Goal: Book appointment/travel/reservation

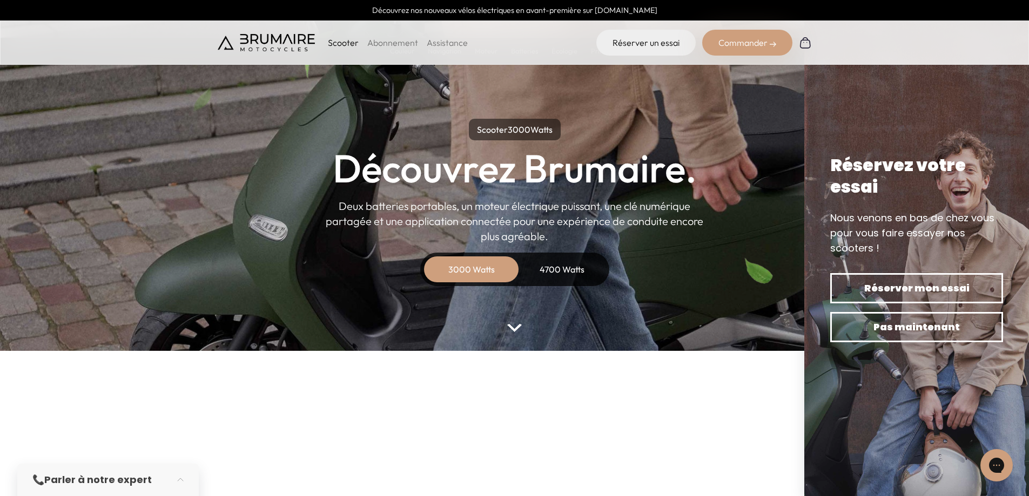
click at [549, 264] on div "4700 Watts" at bounding box center [562, 270] width 86 height 26
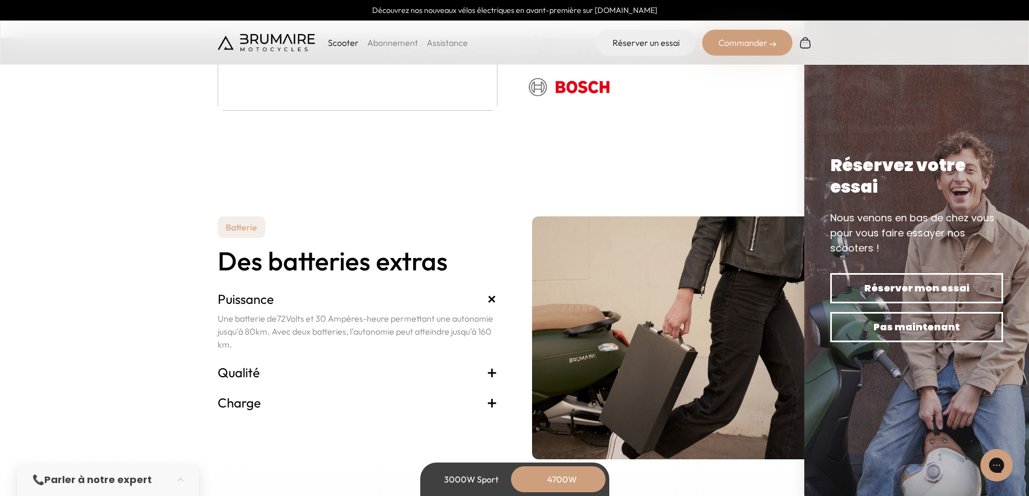
scroll to position [2323, 0]
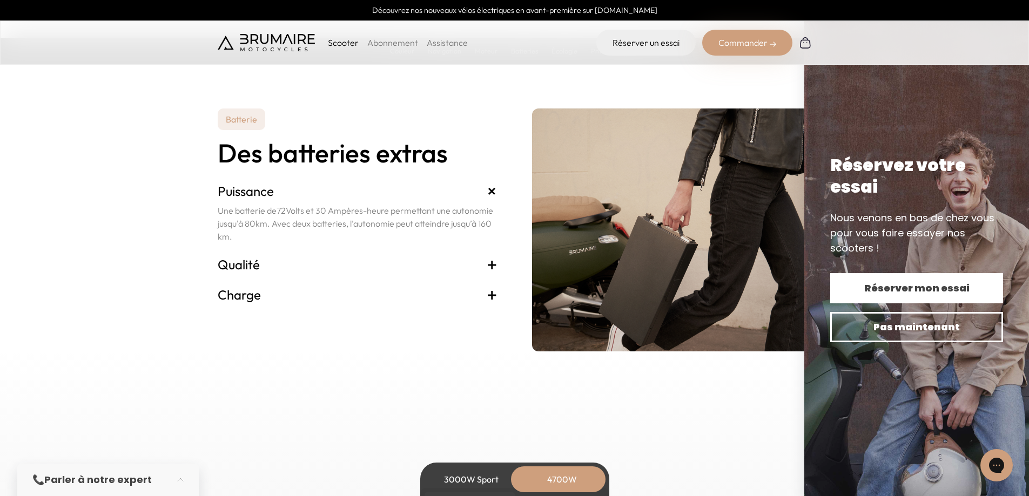
click at [925, 288] on span "Réserver mon essai" at bounding box center [916, 288] width 135 height 15
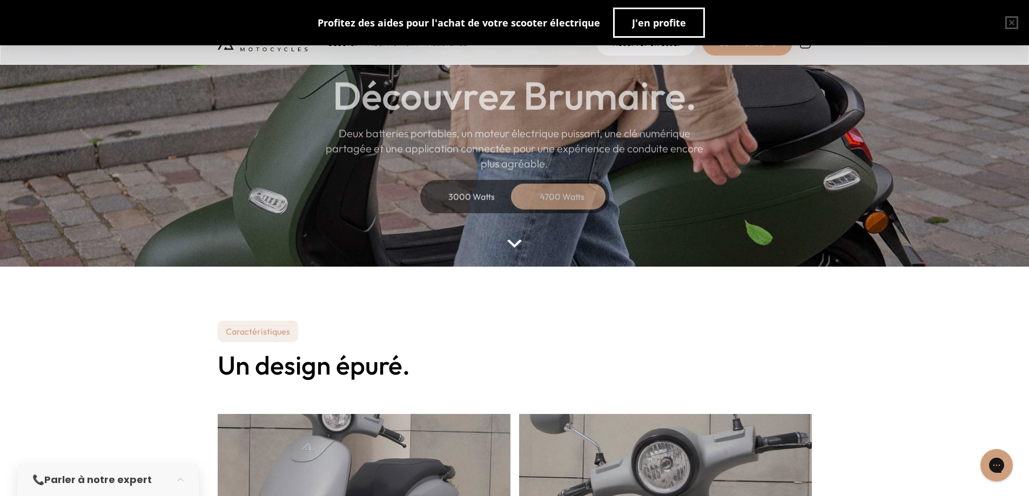
scroll to position [0, 0]
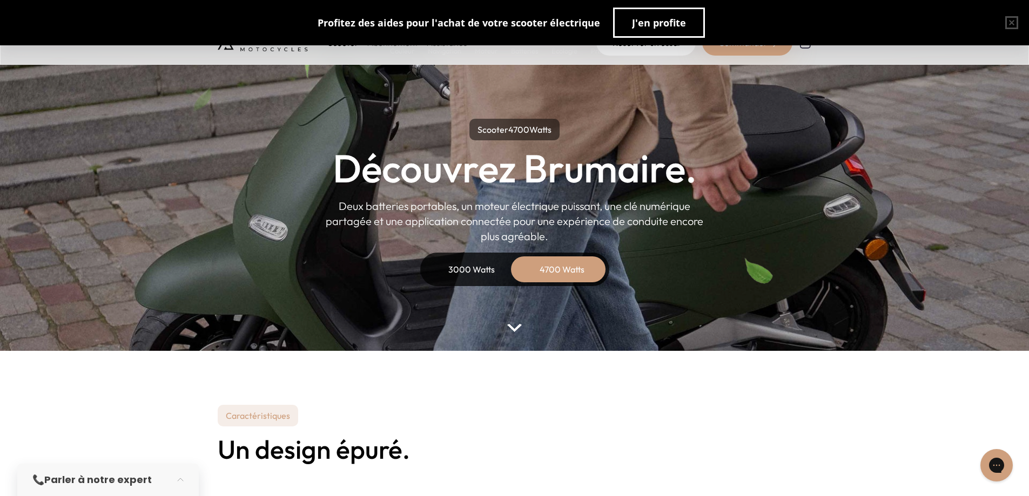
click at [465, 266] on div "3000 Watts" at bounding box center [471, 270] width 86 height 26
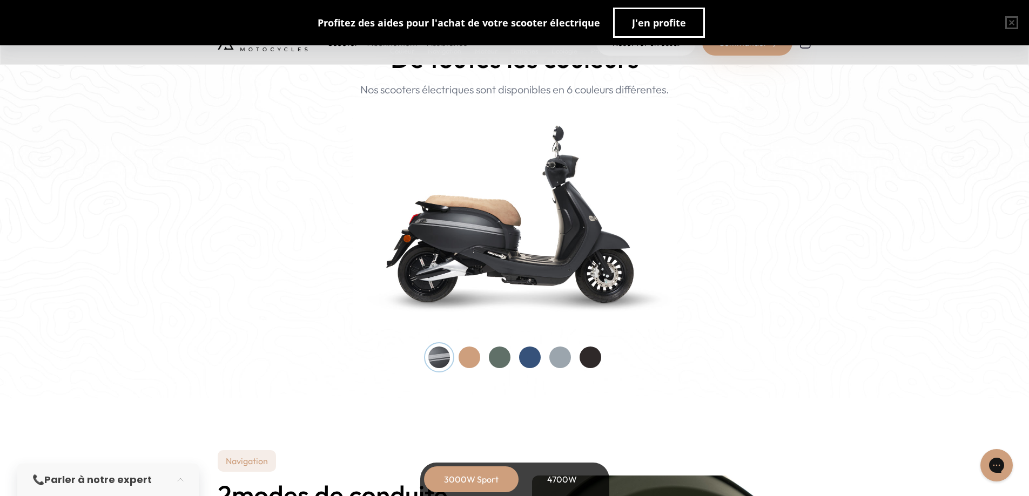
scroll to position [1134, 0]
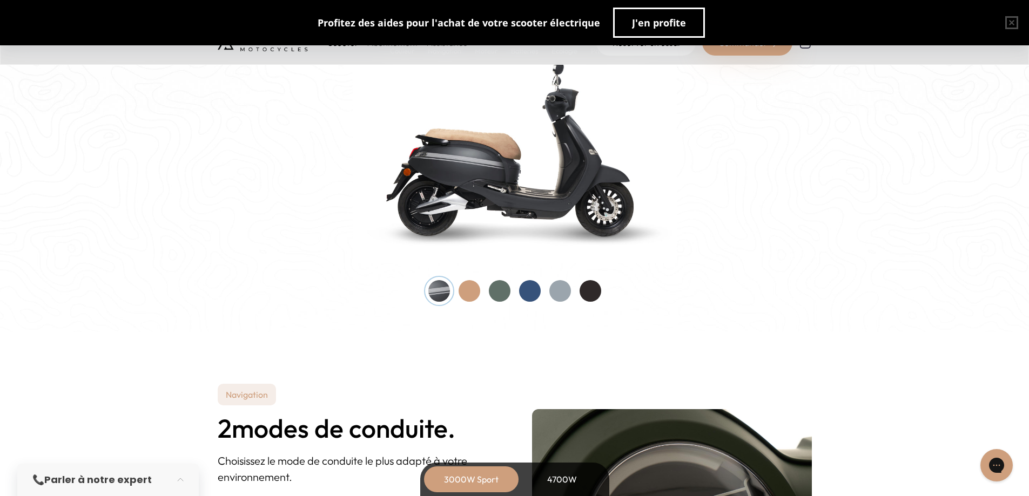
click at [469, 289] on div at bounding box center [470, 291] width 22 height 22
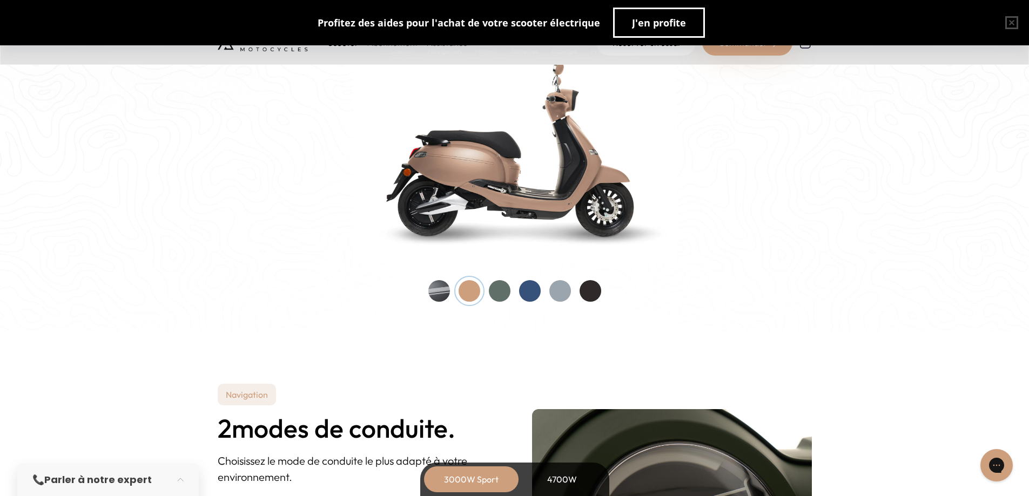
click at [496, 293] on div at bounding box center [500, 291] width 22 height 22
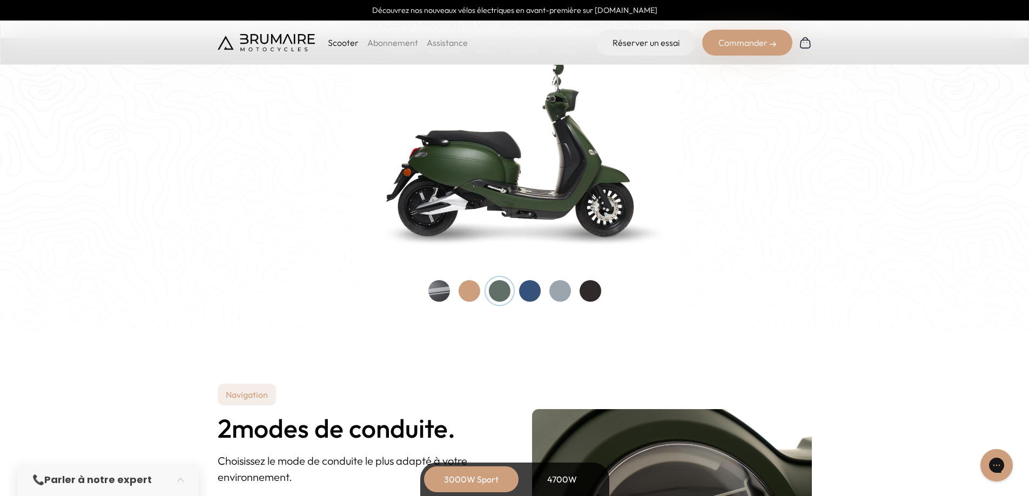
click at [524, 293] on div at bounding box center [530, 291] width 22 height 22
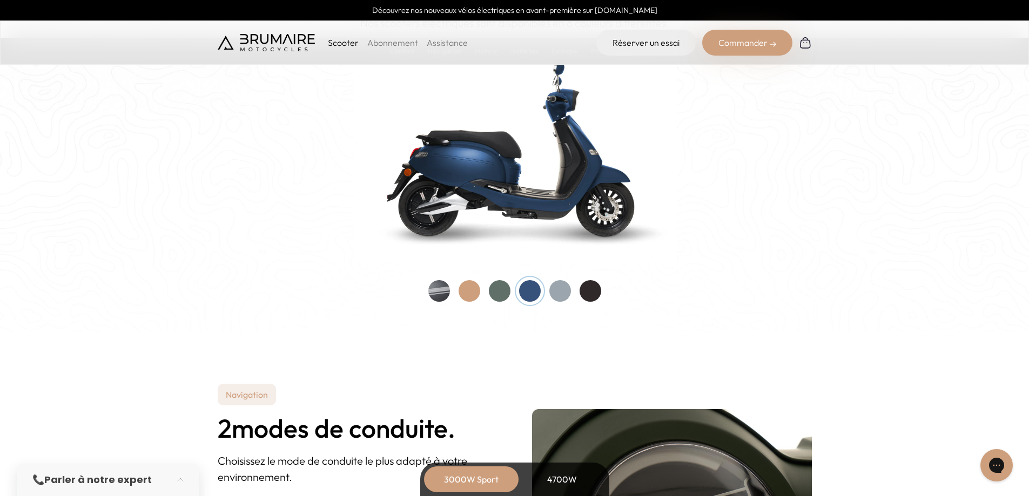
click at [556, 293] on div at bounding box center [560, 291] width 22 height 22
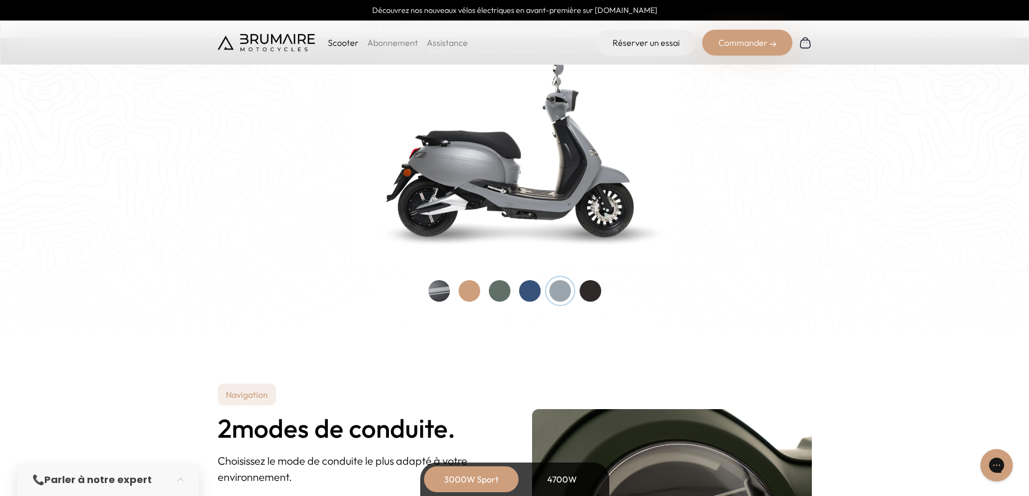
click at [589, 294] on div at bounding box center [591, 291] width 22 height 22
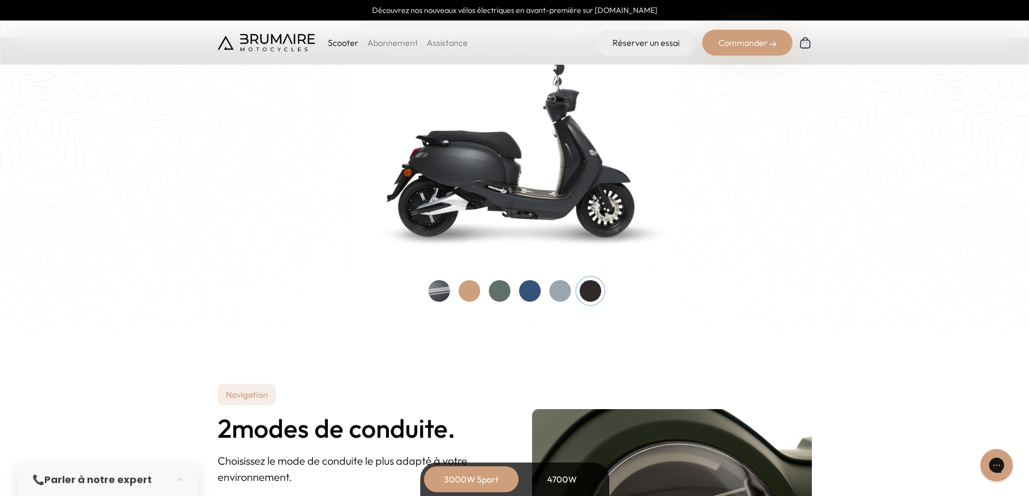
click at [445, 293] on div at bounding box center [439, 291] width 22 height 22
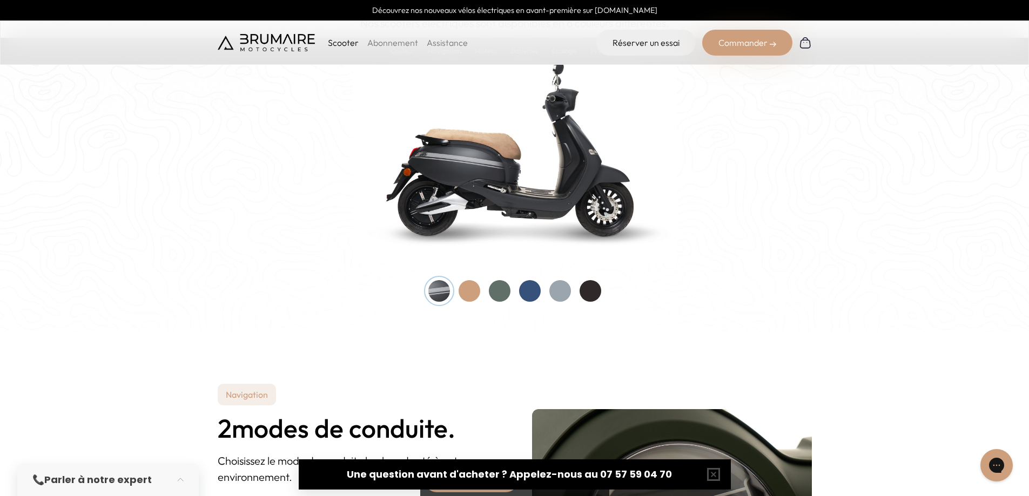
click at [468, 294] on div at bounding box center [470, 291] width 22 height 22
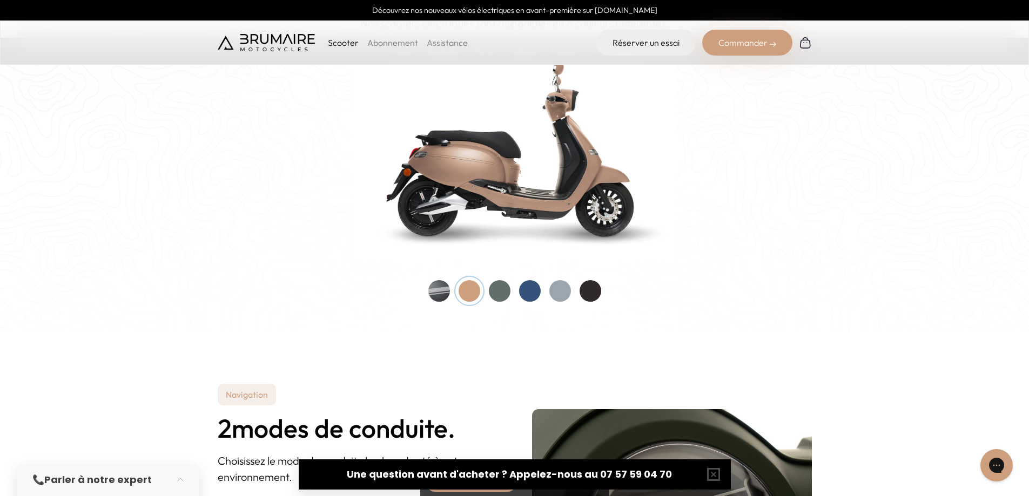
click at [496, 291] on div at bounding box center [500, 291] width 22 height 22
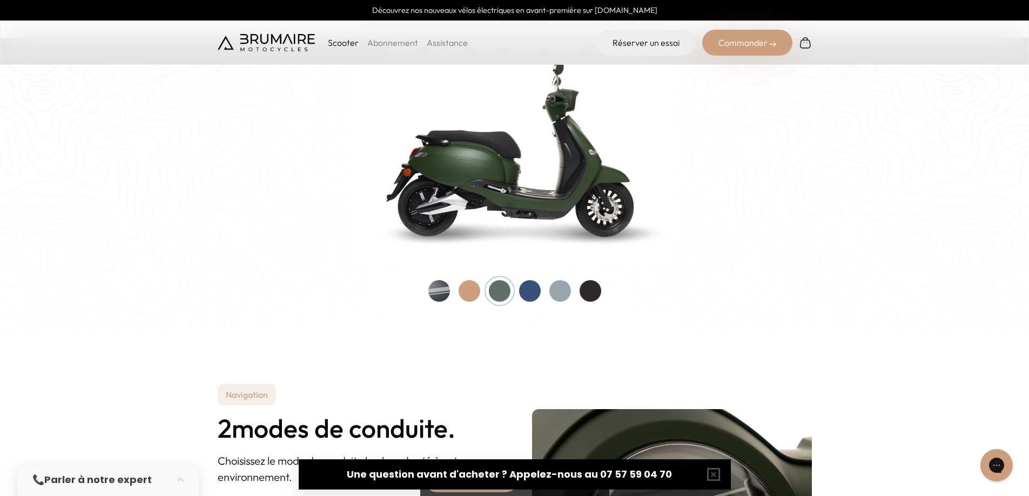
click at [524, 292] on div at bounding box center [530, 291] width 22 height 22
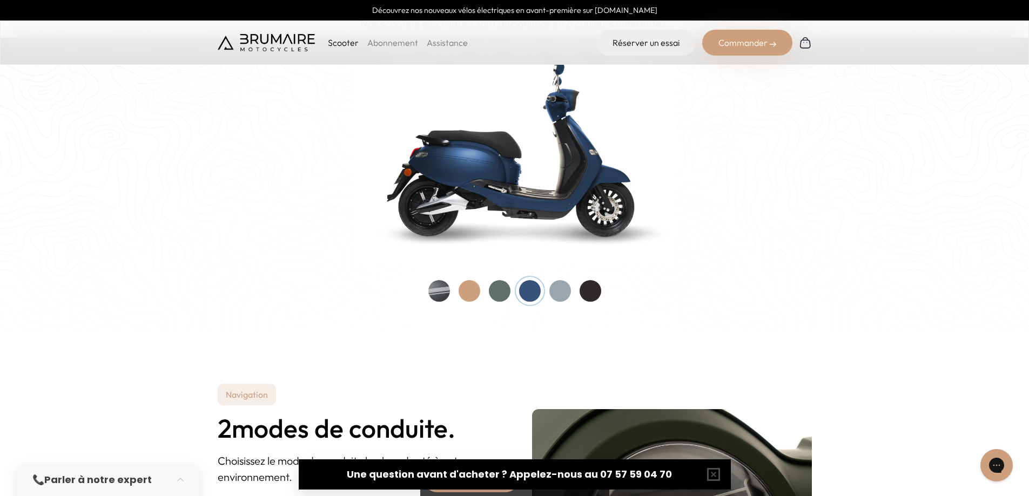
click at [562, 290] on div at bounding box center [560, 291] width 22 height 22
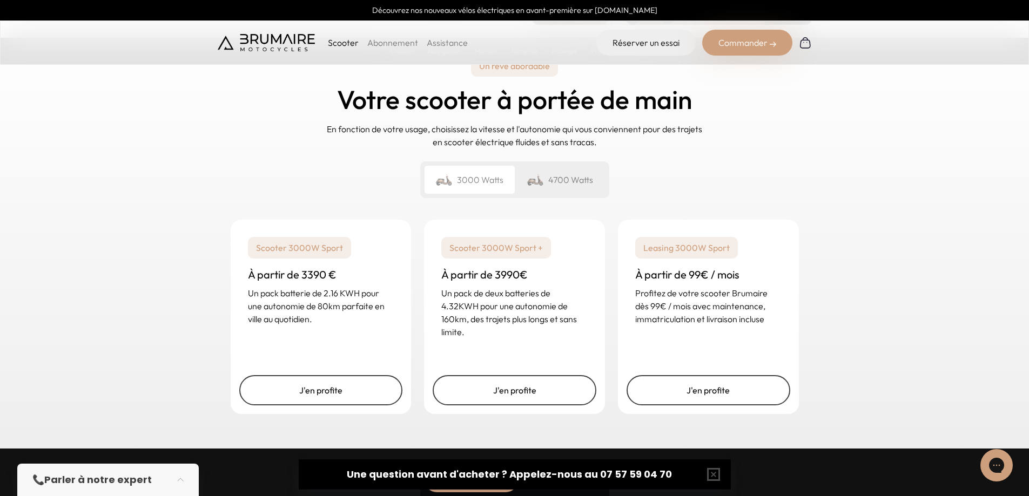
scroll to position [2593, 0]
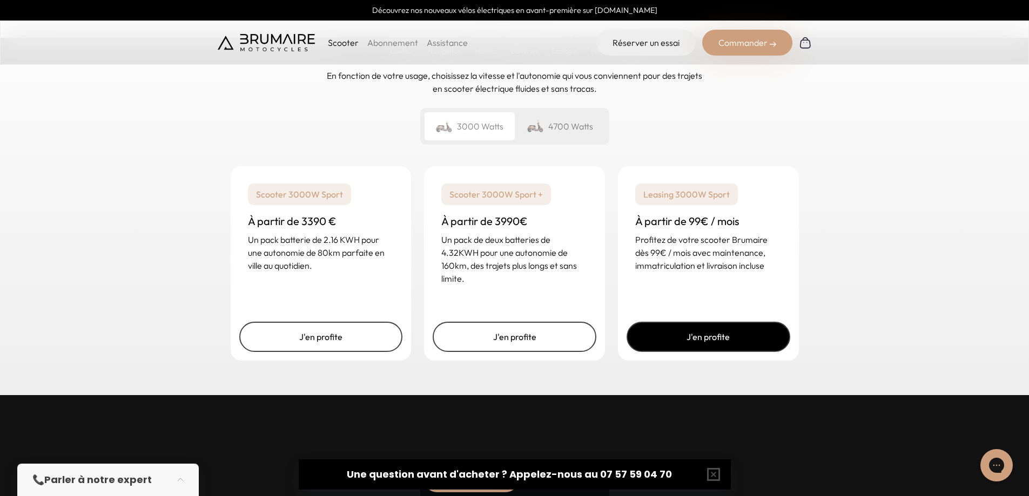
click at [662, 346] on link "J'en profite" at bounding box center [709, 337] width 164 height 30
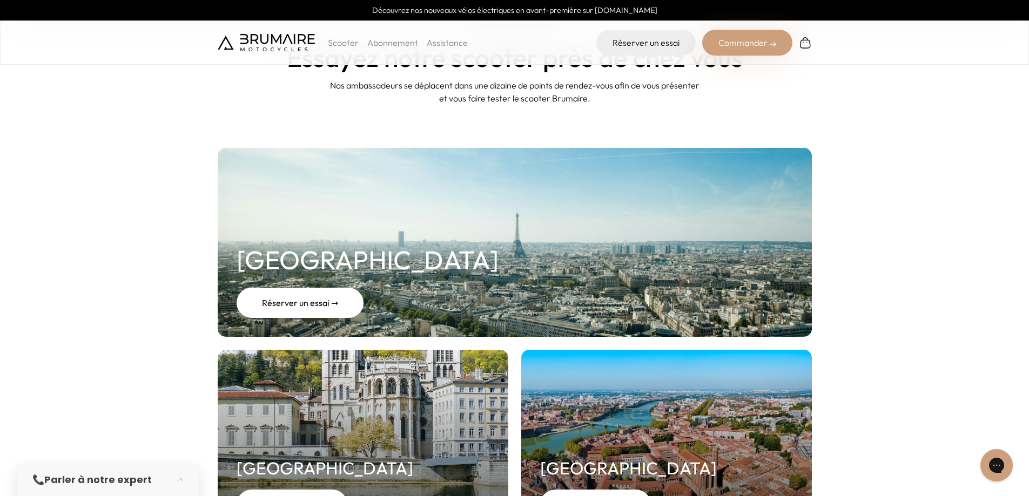
scroll to position [108, 0]
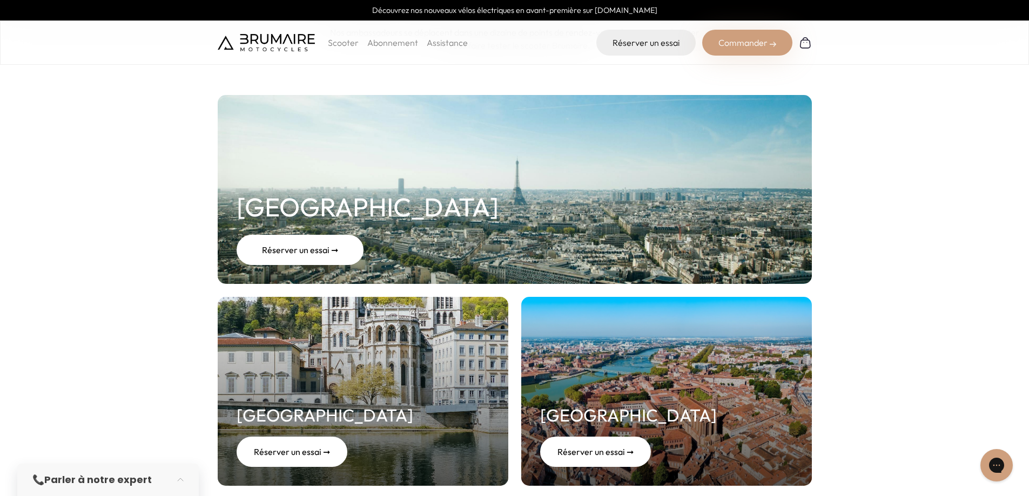
click at [293, 253] on div "Réserver un essai ➞" at bounding box center [300, 250] width 127 height 30
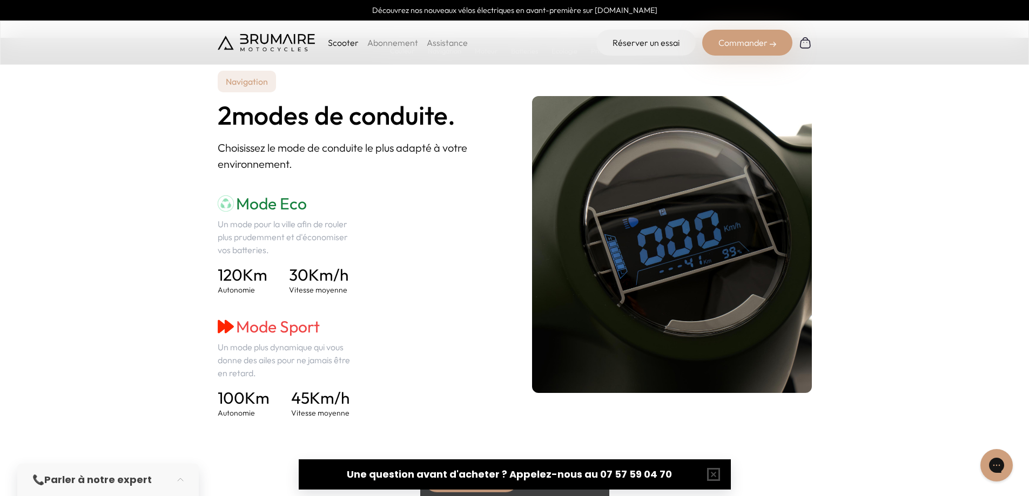
scroll to position [1433, 0]
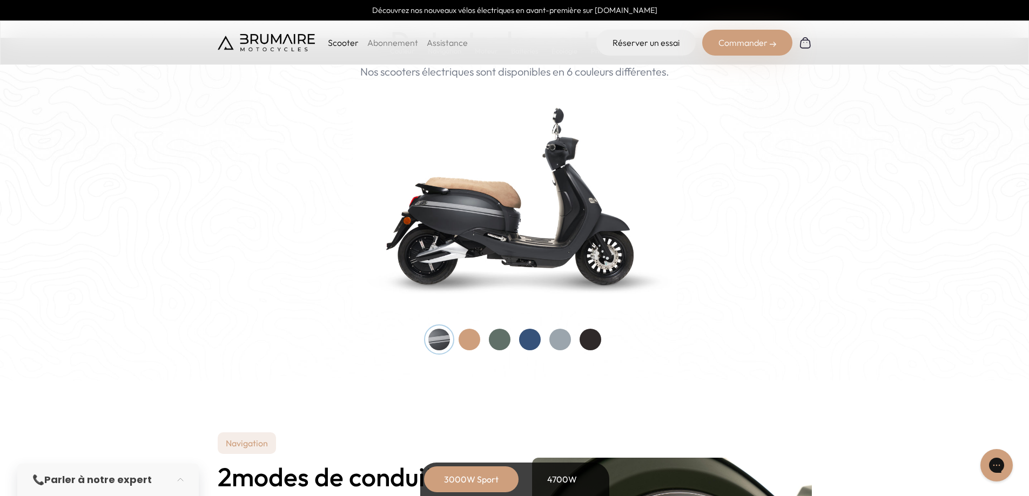
scroll to position [1080, 0]
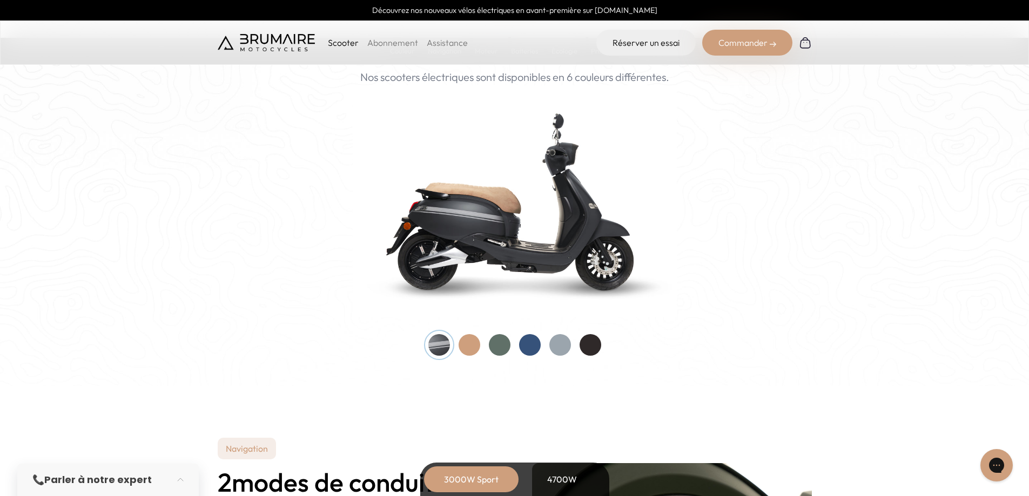
click at [533, 342] on div at bounding box center [530, 345] width 22 height 22
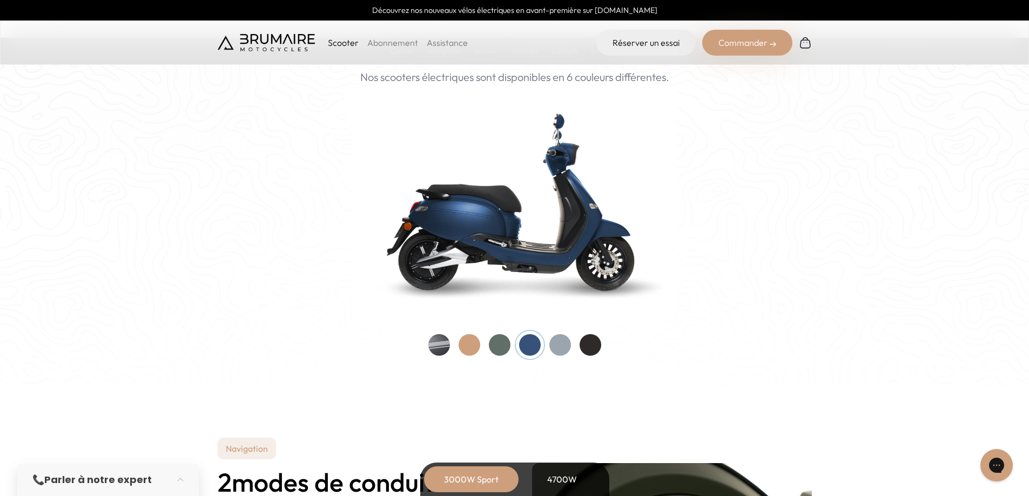
click at [502, 349] on div at bounding box center [500, 345] width 22 height 22
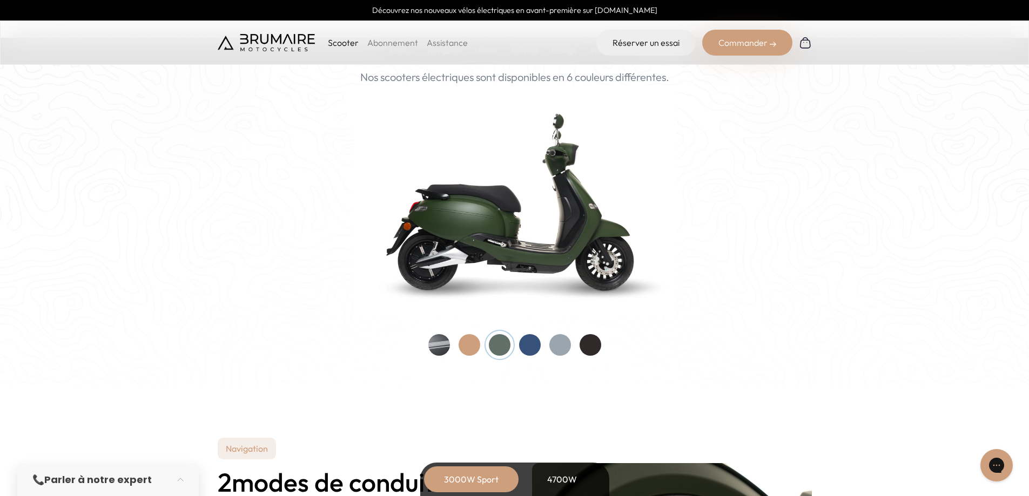
click at [474, 349] on div at bounding box center [470, 345] width 22 height 22
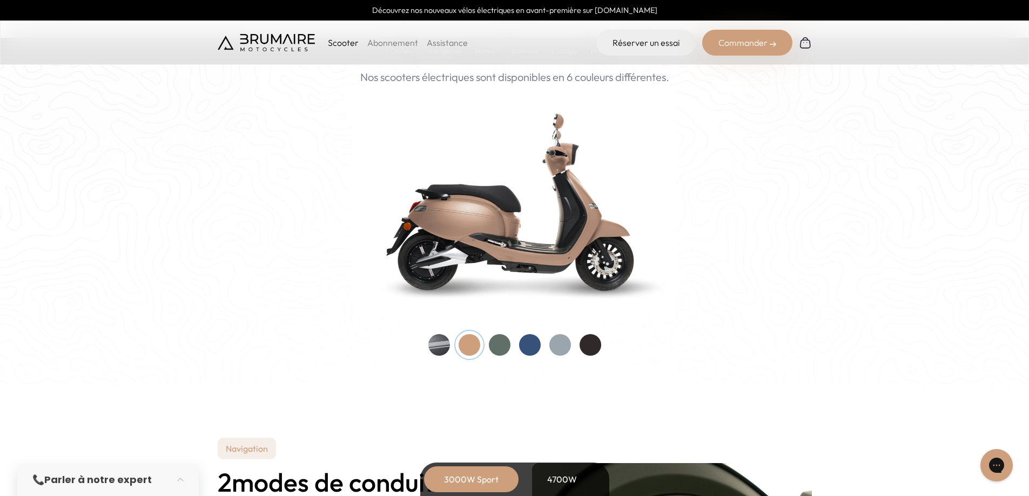
click at [586, 345] on div at bounding box center [591, 345] width 22 height 22
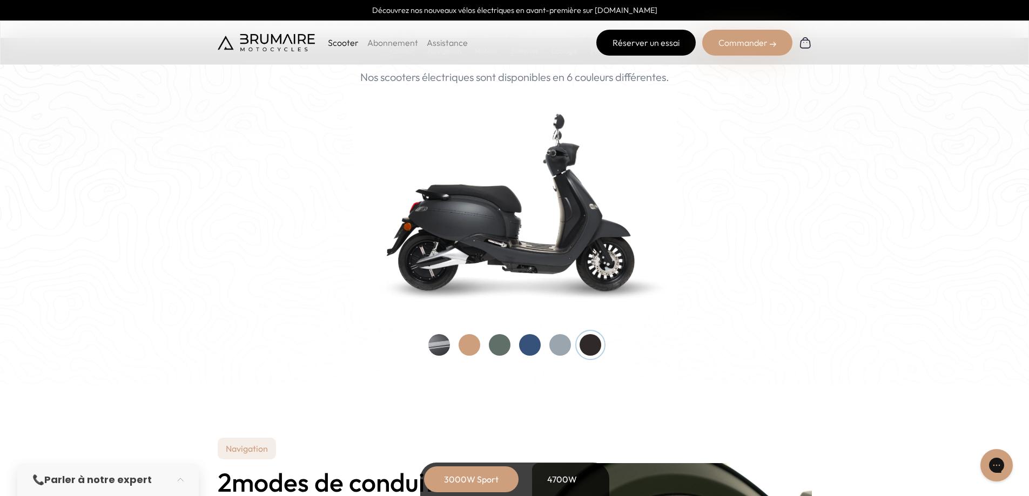
click at [633, 39] on link "Réserver un essai" at bounding box center [645, 43] width 99 height 26
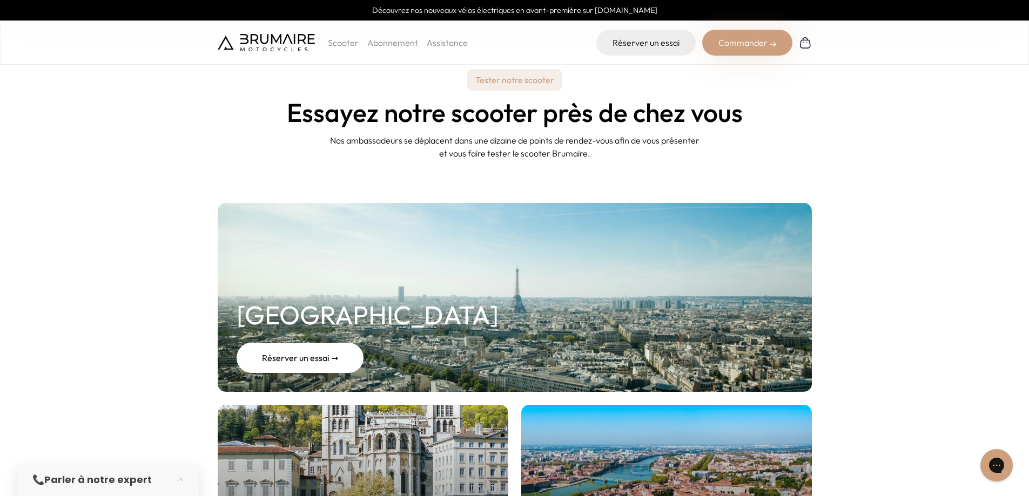
click at [312, 358] on div "Réserver un essai ➞" at bounding box center [300, 358] width 127 height 30
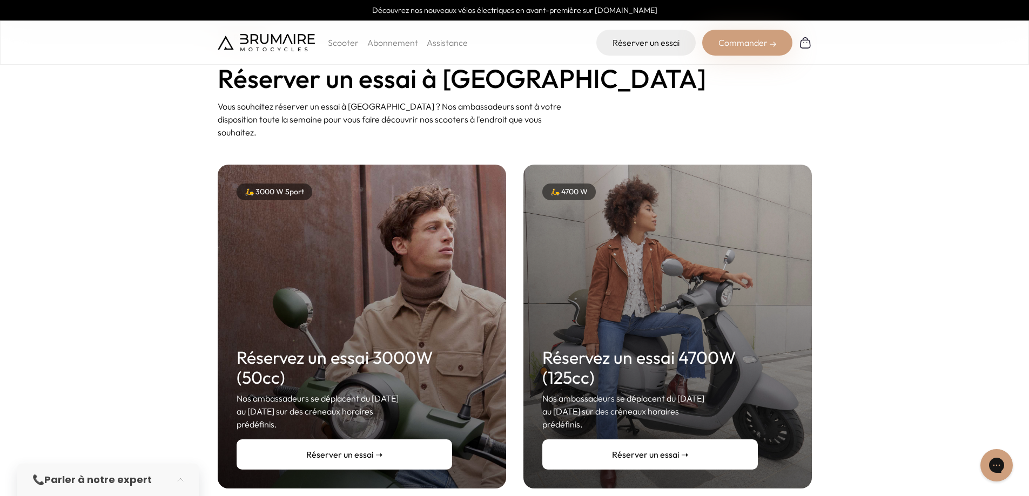
scroll to position [108, 0]
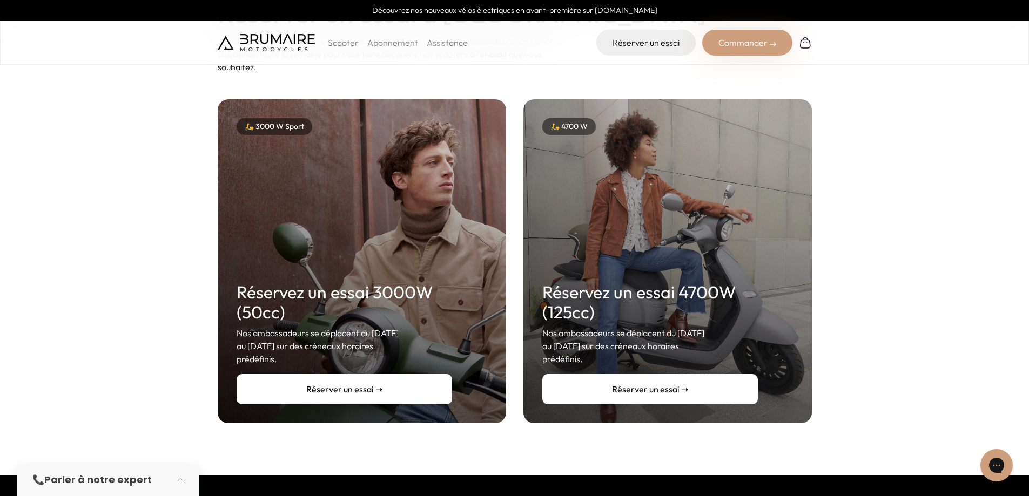
click at [379, 374] on link "Réserver un essai ➝" at bounding box center [345, 389] width 216 height 30
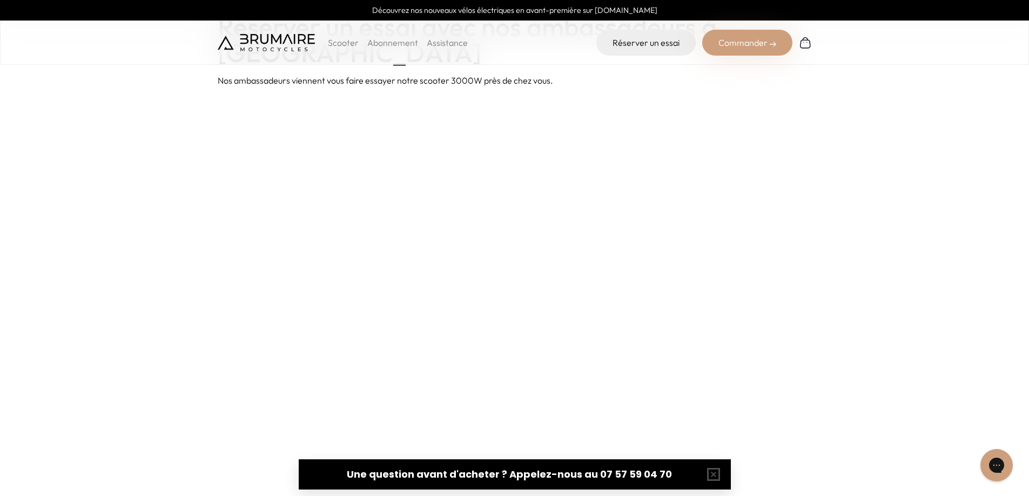
scroll to position [108, 0]
